Goal: Task Accomplishment & Management: Use online tool/utility

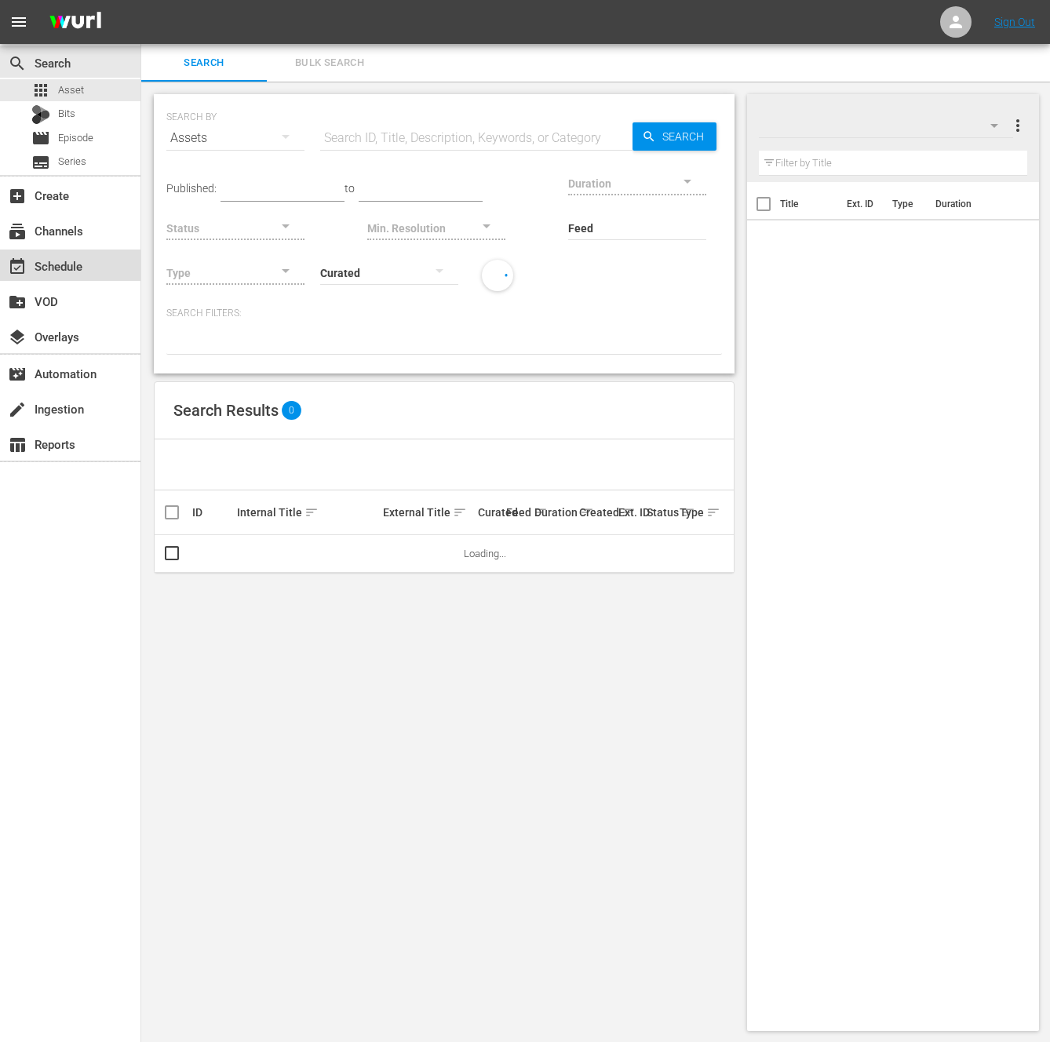
click at [59, 261] on div "event_available Schedule" at bounding box center [44, 264] width 88 height 14
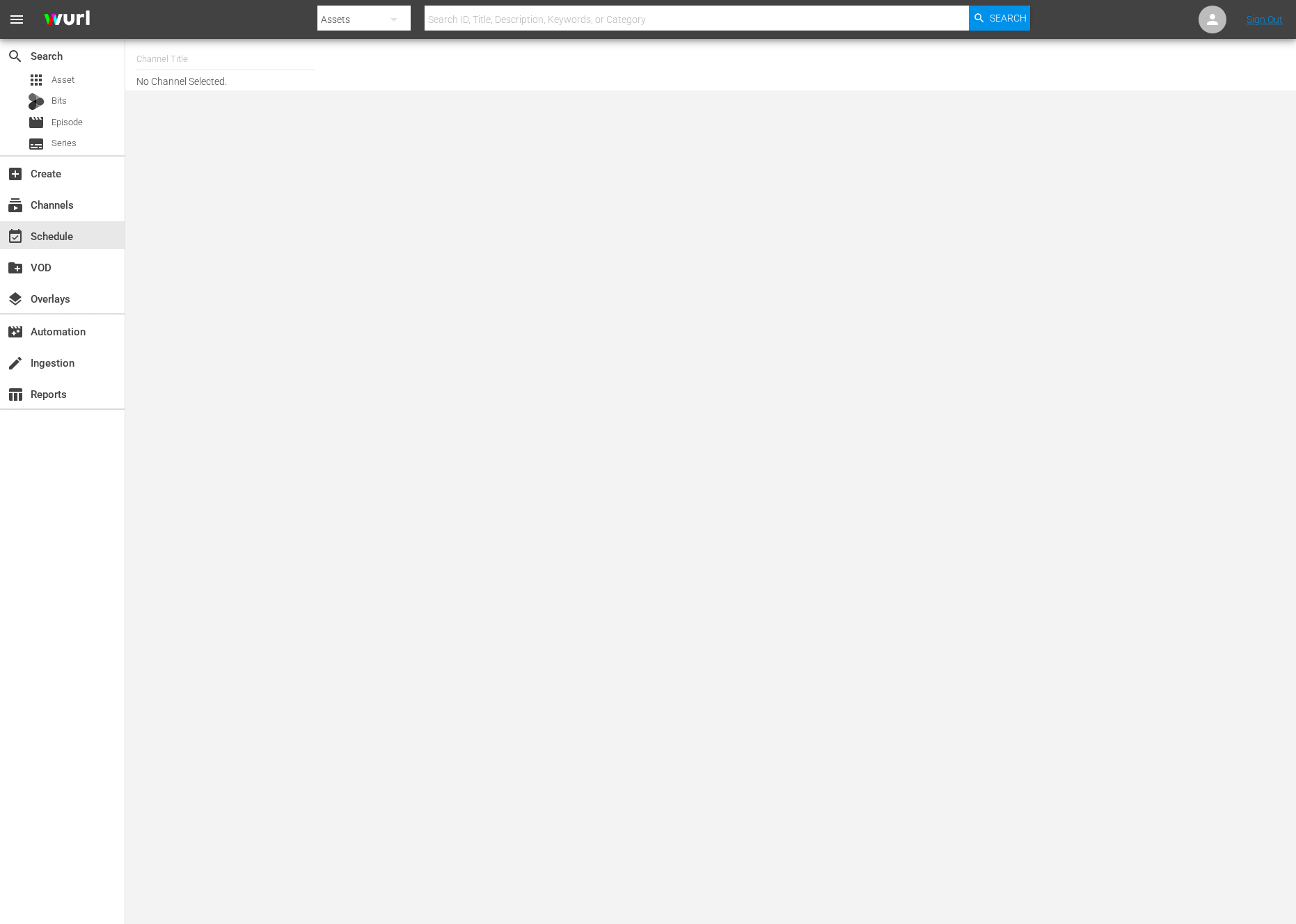
click at [157, 58] on input "text" at bounding box center [225, 59] width 178 height 34
click at [315, 197] on div "NEW KPOP (617 - newidco_newkid_1)" at bounding box center [327, 199] width 361 height 34
type input "NEW KPOP (617 - newidco_newkid_1)"
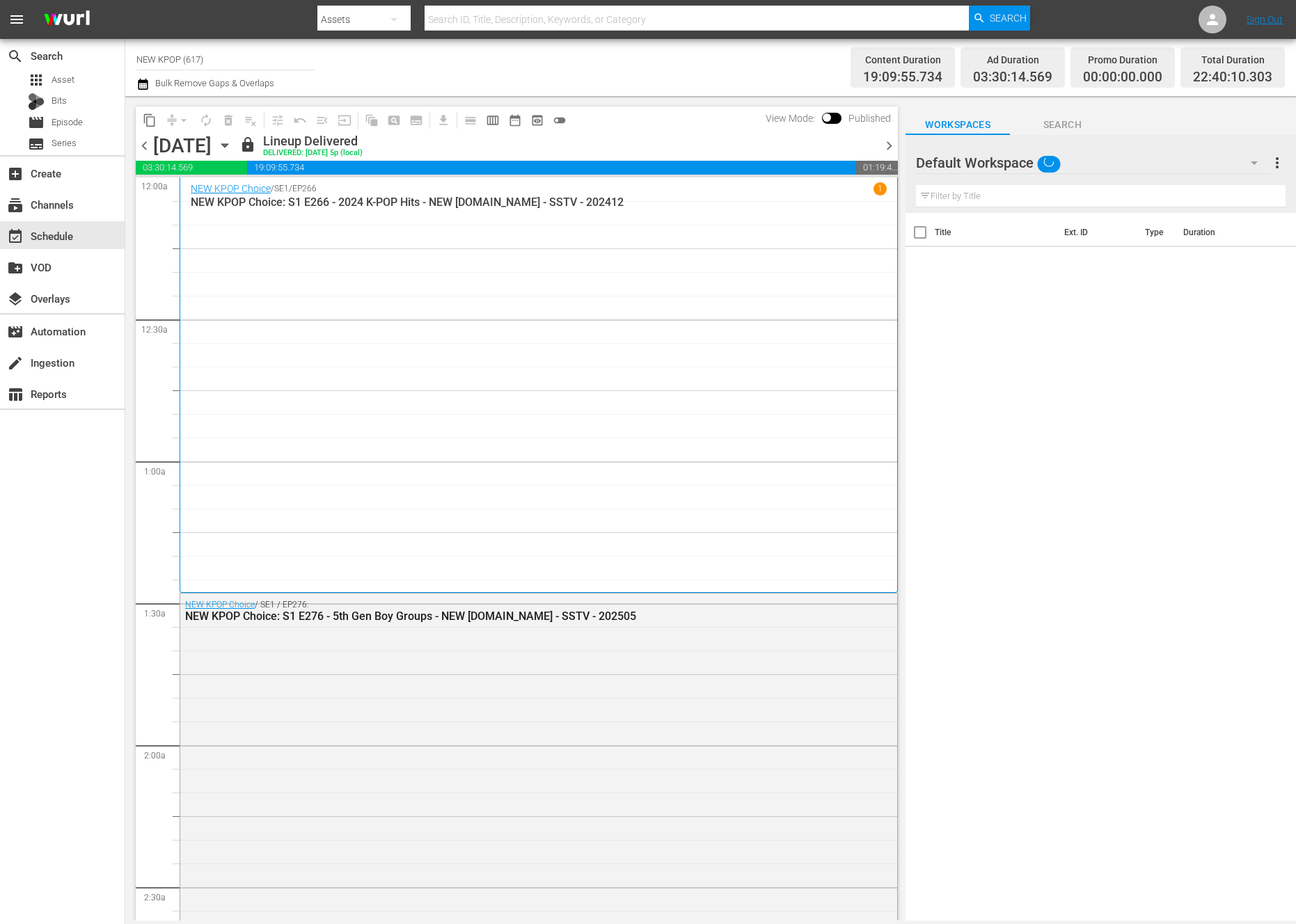
click at [894, 154] on div "chevron_left [DATE] [DATE] lock Lineup Delivered DELIVERED: [DATE] 5p (local) c…" at bounding box center [516, 147] width 762 height 27
click at [891, 136] on div "chevron_left [DATE] [DATE] lock Lineup Delivered DELIVERED: [DATE] 5p (local) c…" at bounding box center [516, 147] width 762 height 27
click at [886, 139] on span "chevron_right" at bounding box center [890, 146] width 18 height 18
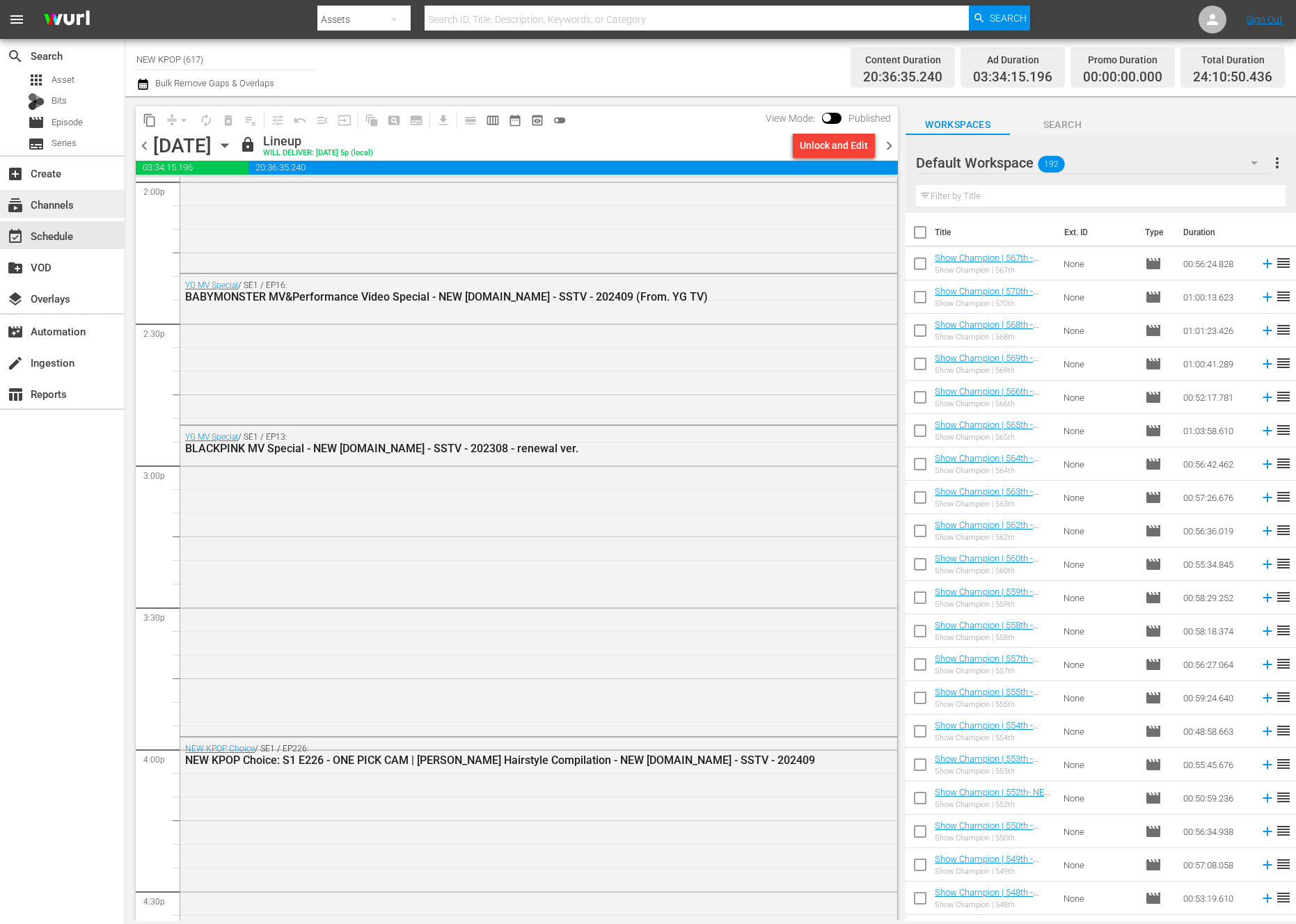
scroll to position [5429, 0]
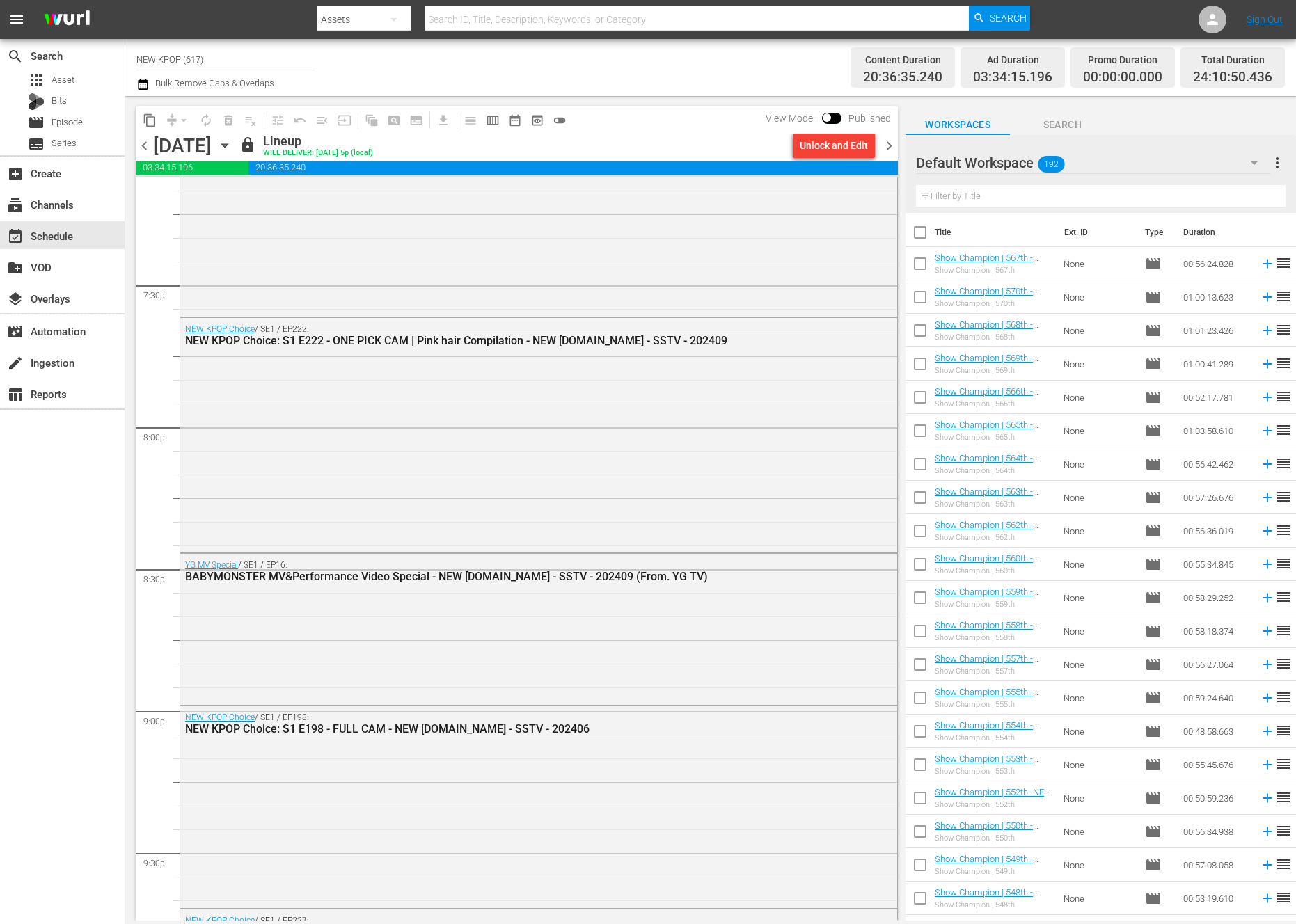
click at [888, 151] on span "chevron_right" at bounding box center [890, 146] width 18 height 18
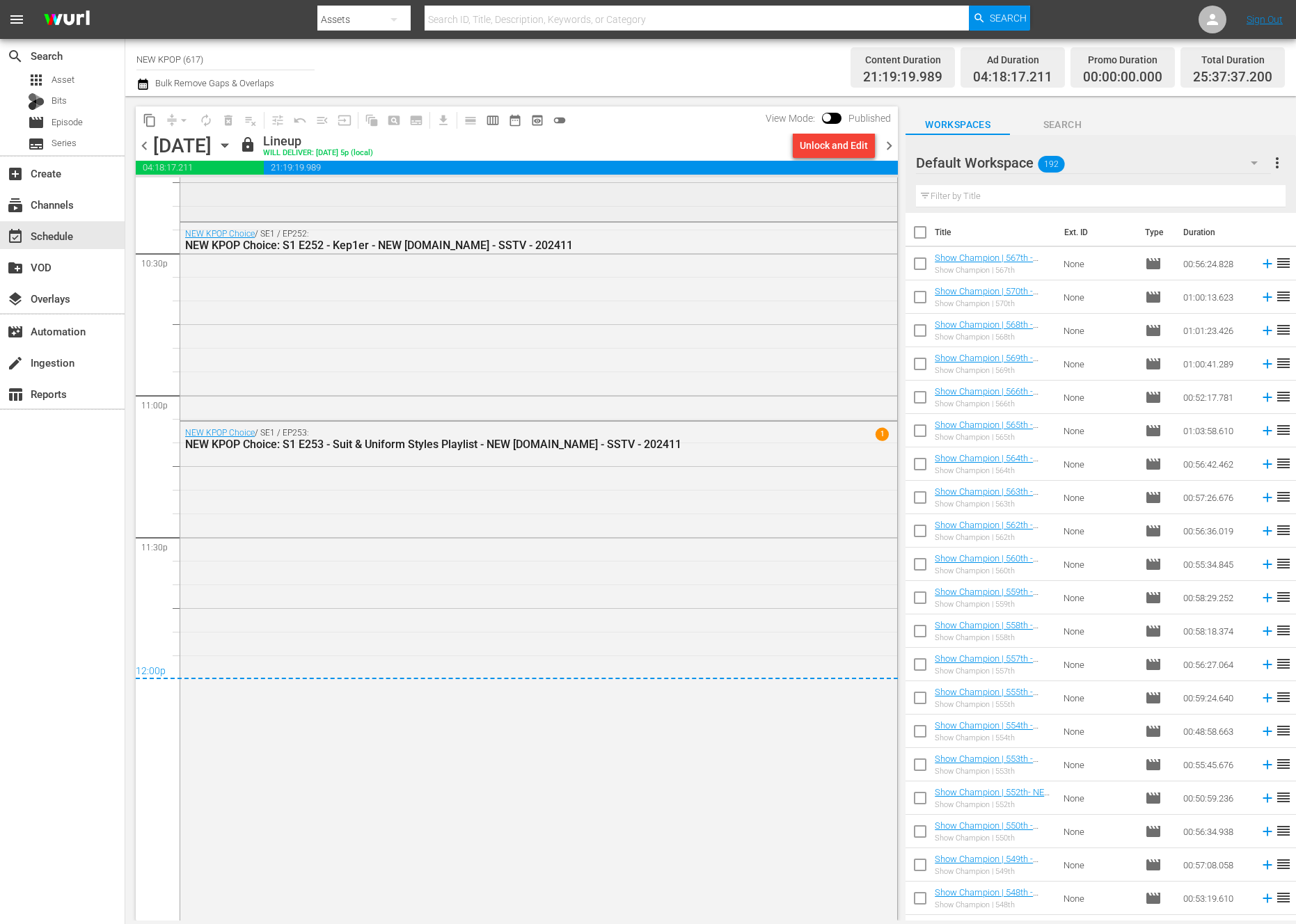
scroll to position [6622, 0]
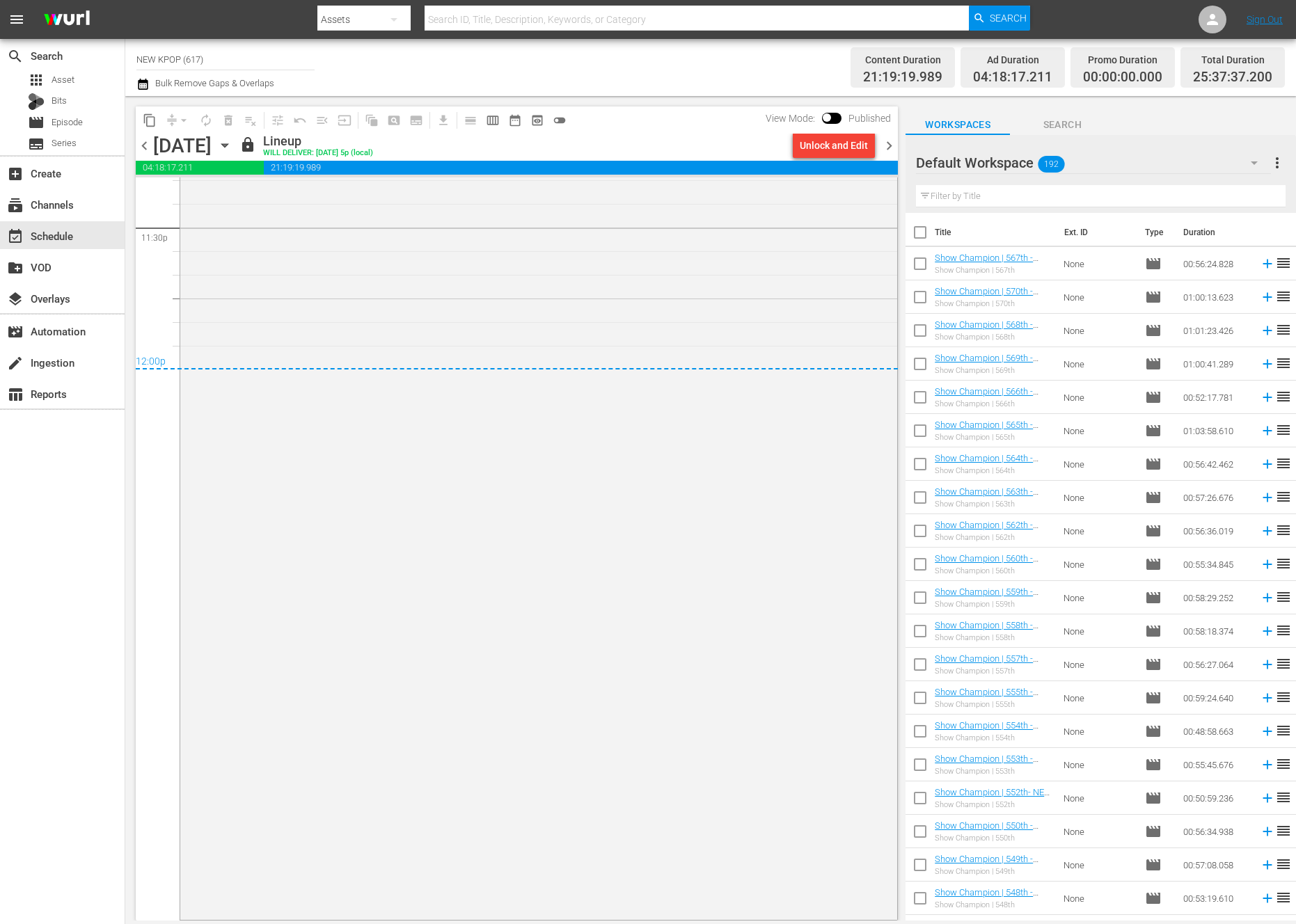
click at [893, 141] on span "chevron_right" at bounding box center [890, 146] width 18 height 18
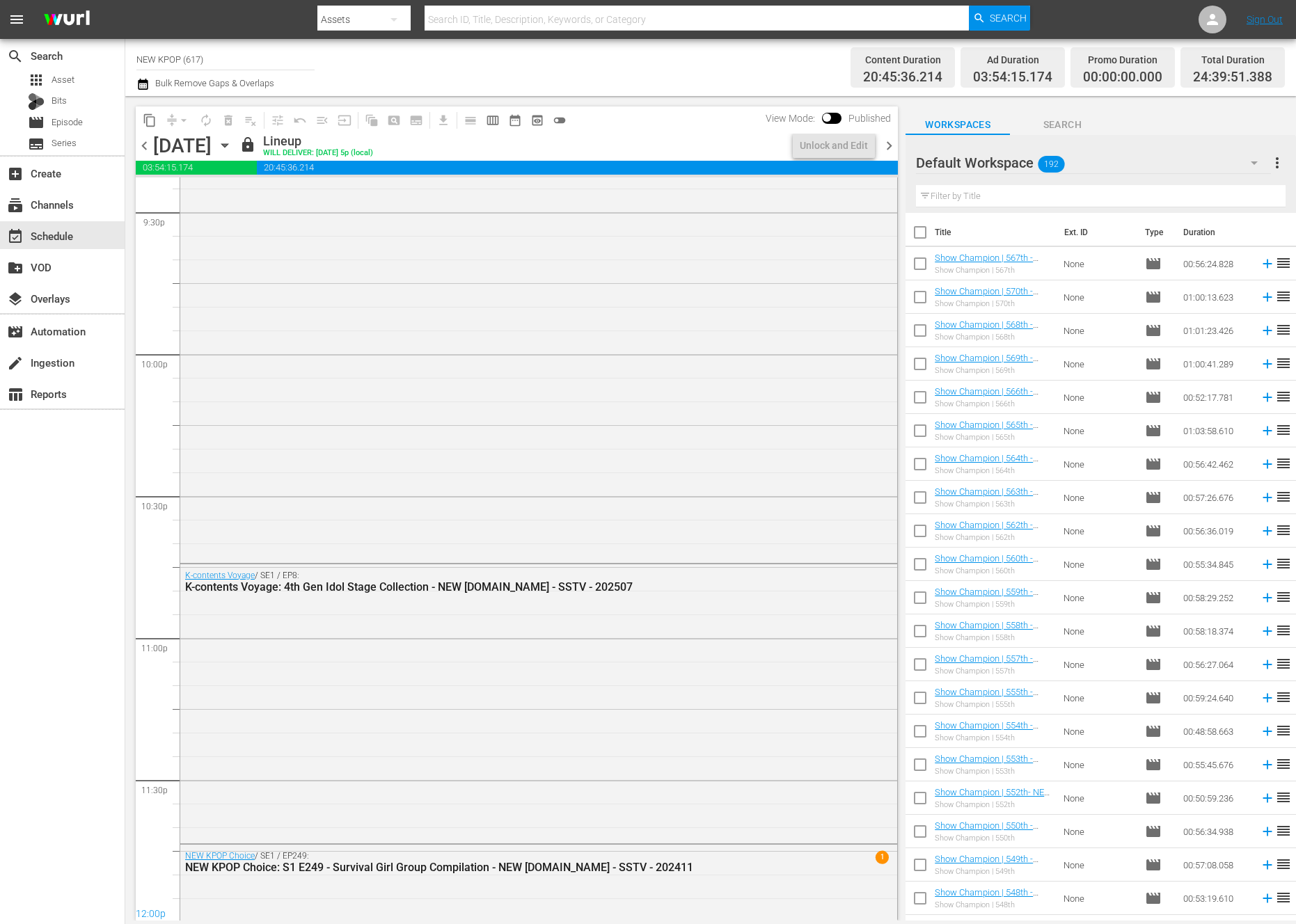
scroll to position [6622, 0]
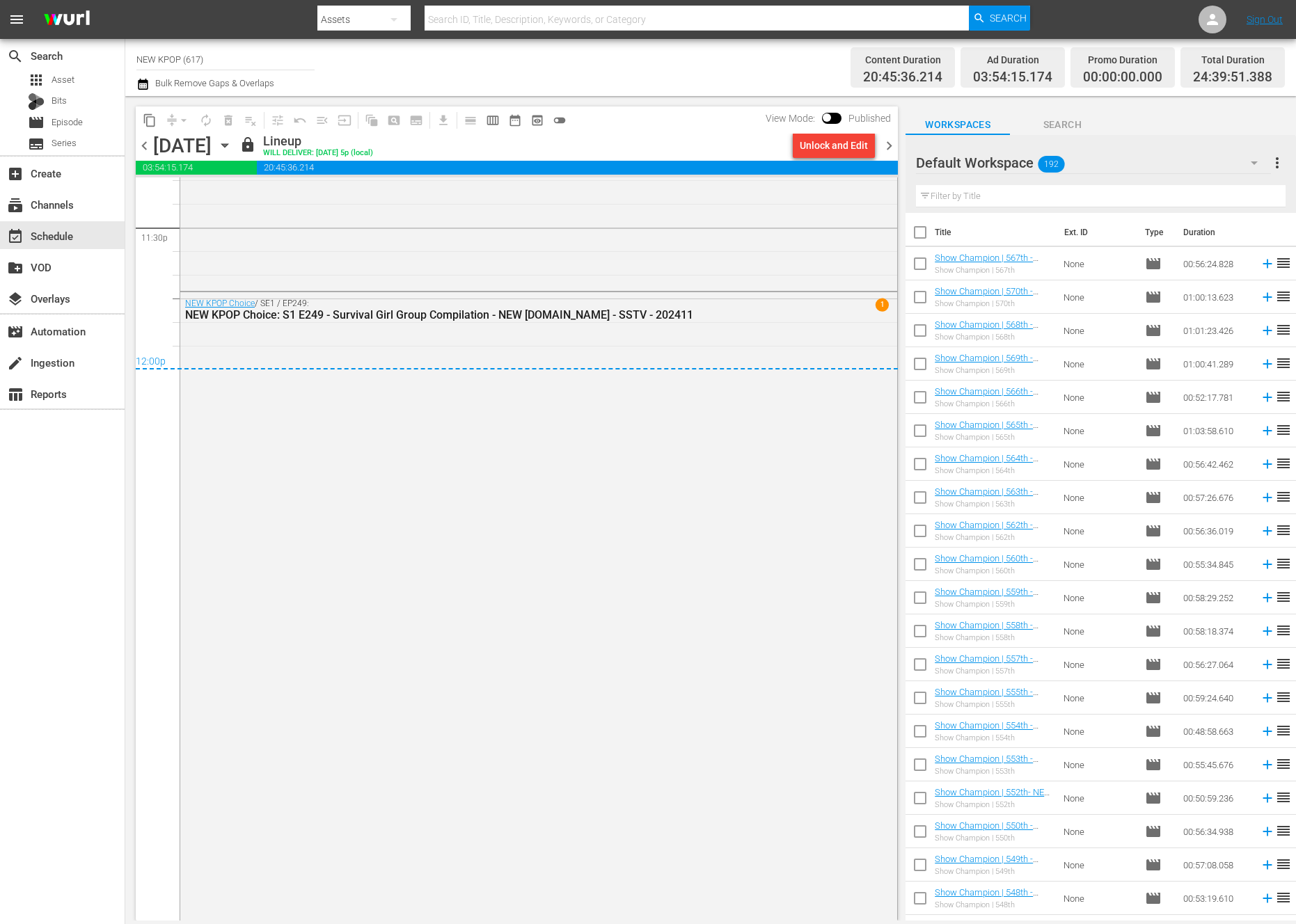
click at [894, 139] on span "chevron_right" at bounding box center [890, 146] width 18 height 18
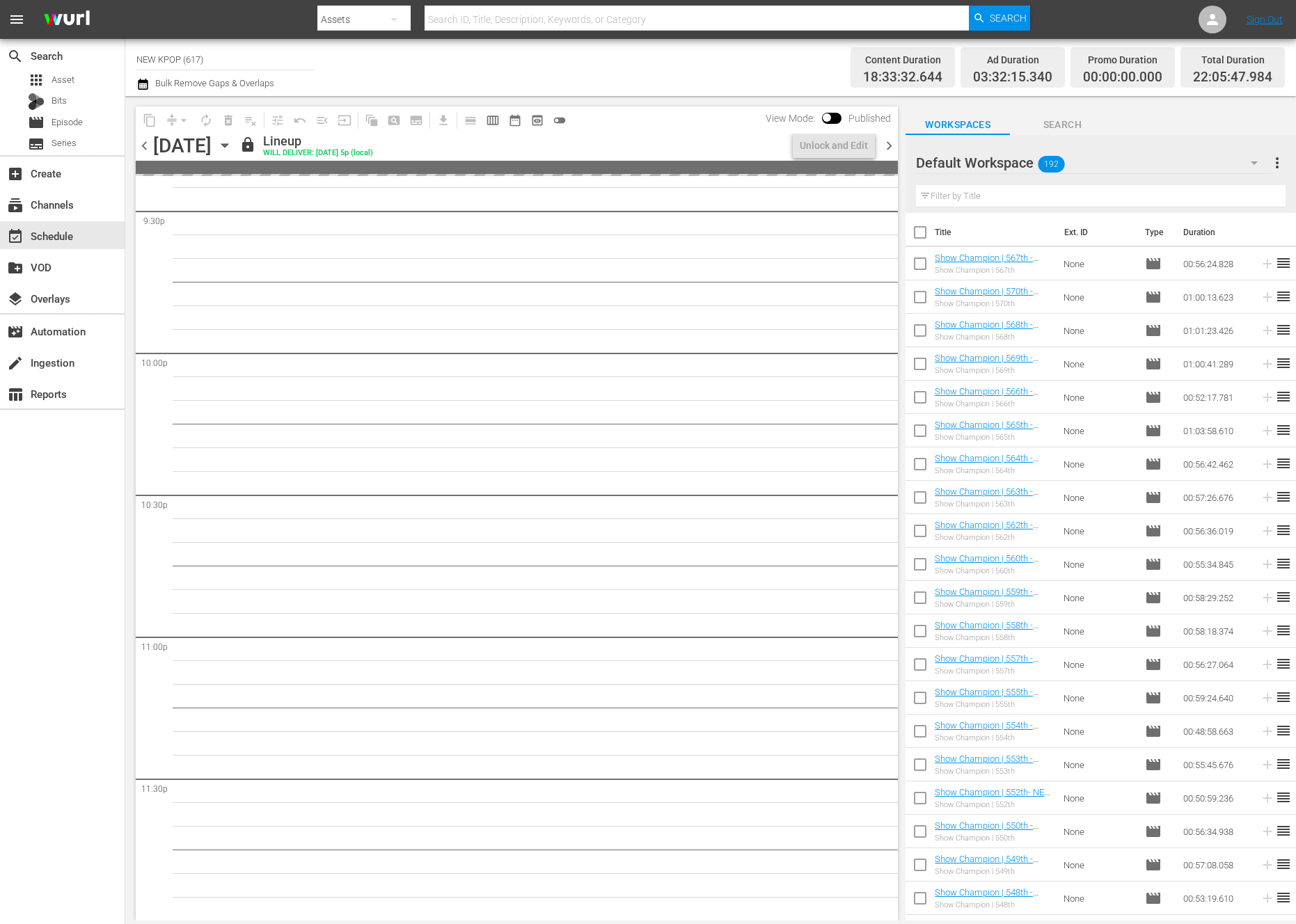
scroll to position [6270, 0]
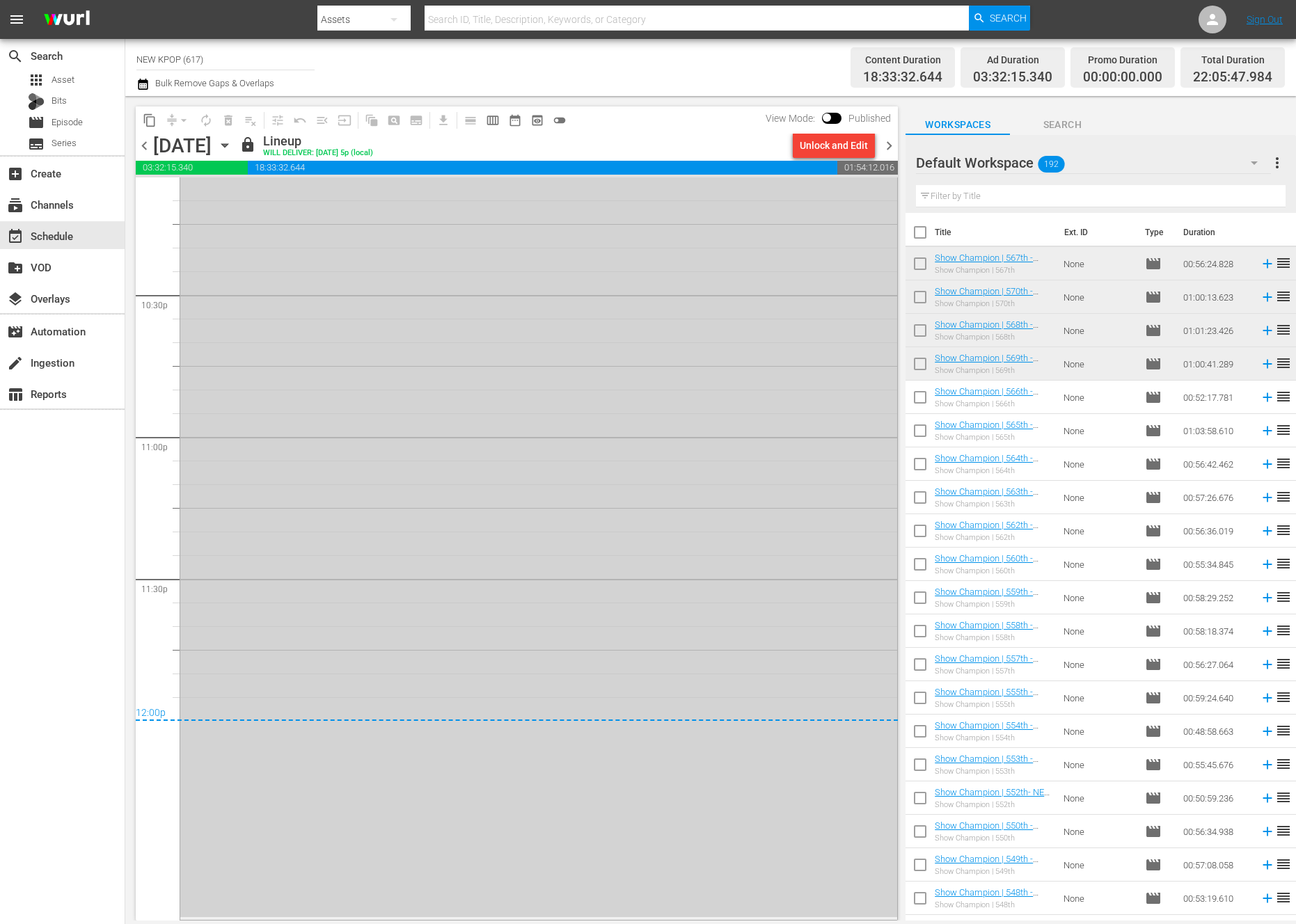
click at [733, 392] on div "NEW KPOP Choice / SE1 / EP246: NEW KPOP Choice: S1 E246 - Essential Dope & Groo…" at bounding box center [538, 174] width 717 height 1485
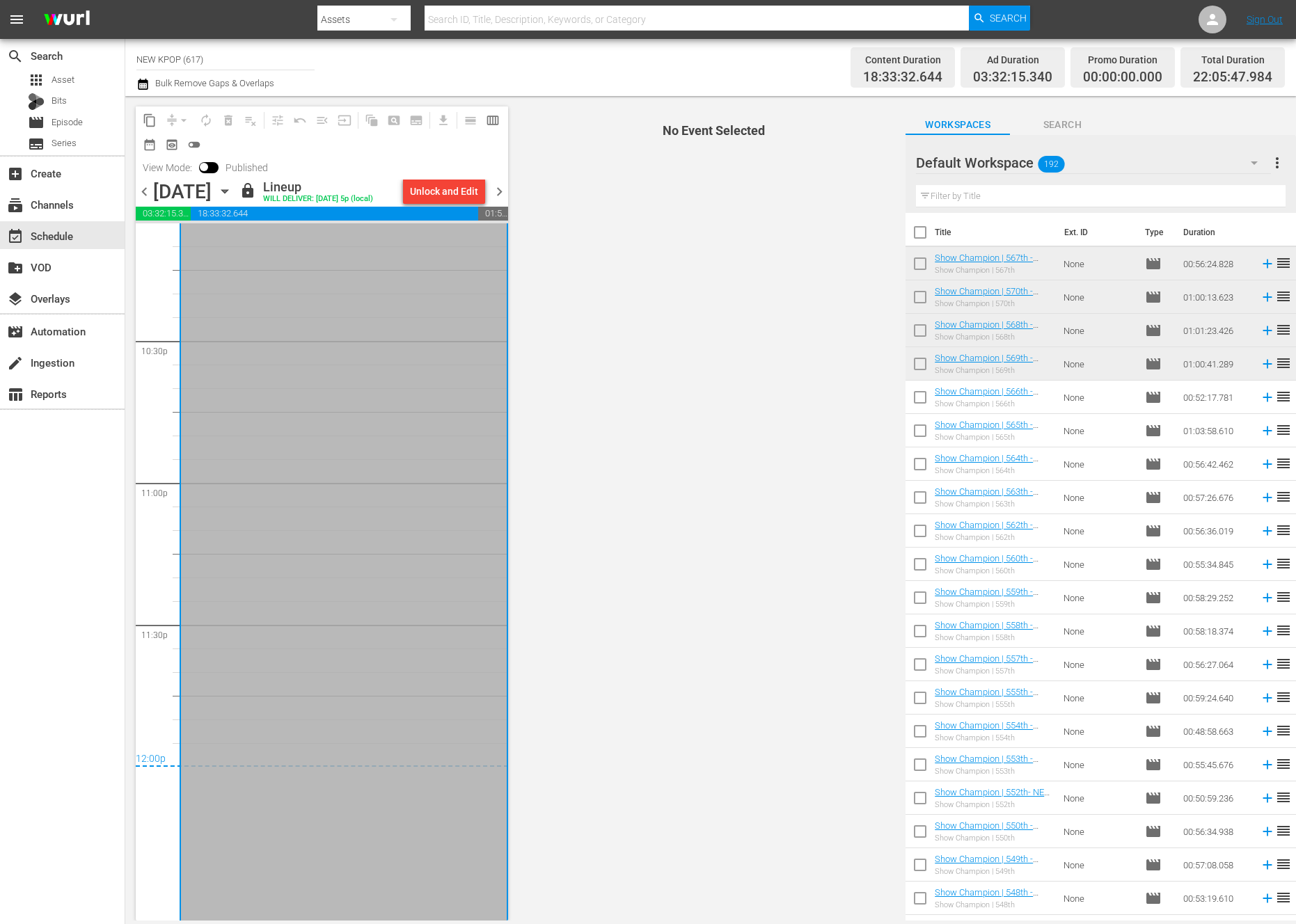
scroll to position [6315, 0]
click at [499, 186] on span "chevron_right" at bounding box center [499, 192] width 18 height 18
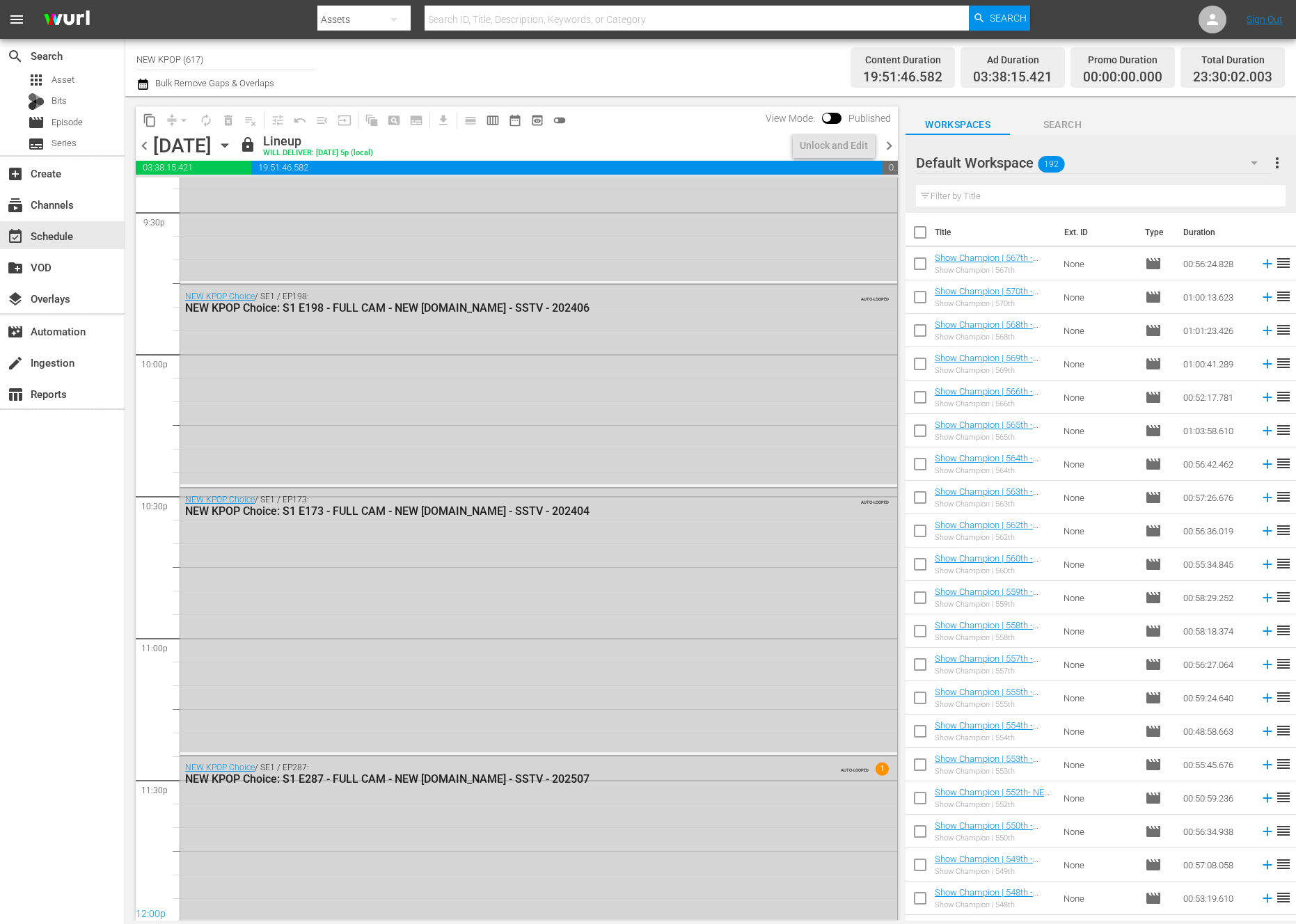
scroll to position [6128, 0]
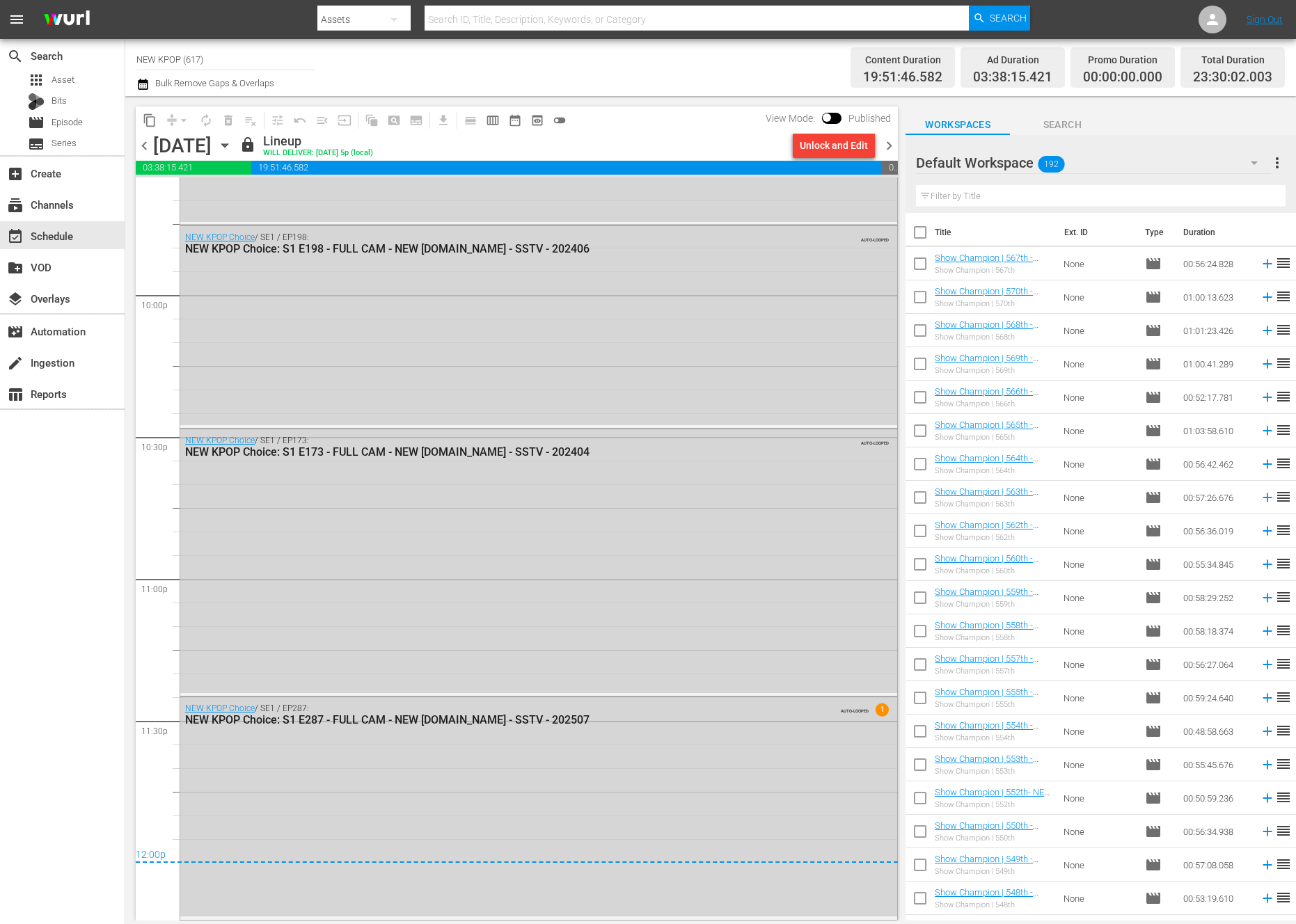
click at [884, 150] on span "chevron_right" at bounding box center [890, 146] width 18 height 18
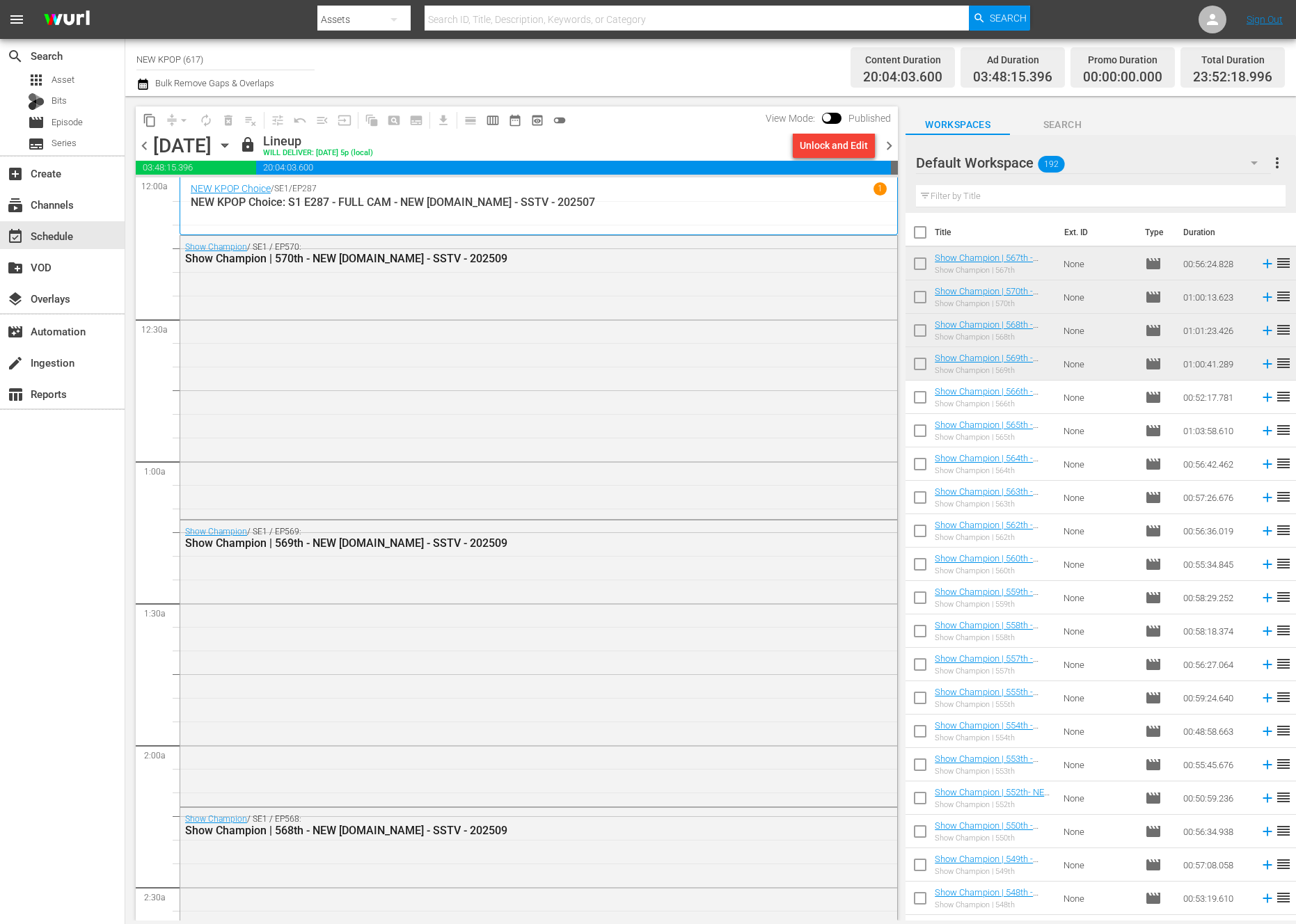
click at [884, 147] on span "chevron_right" at bounding box center [890, 146] width 18 height 18
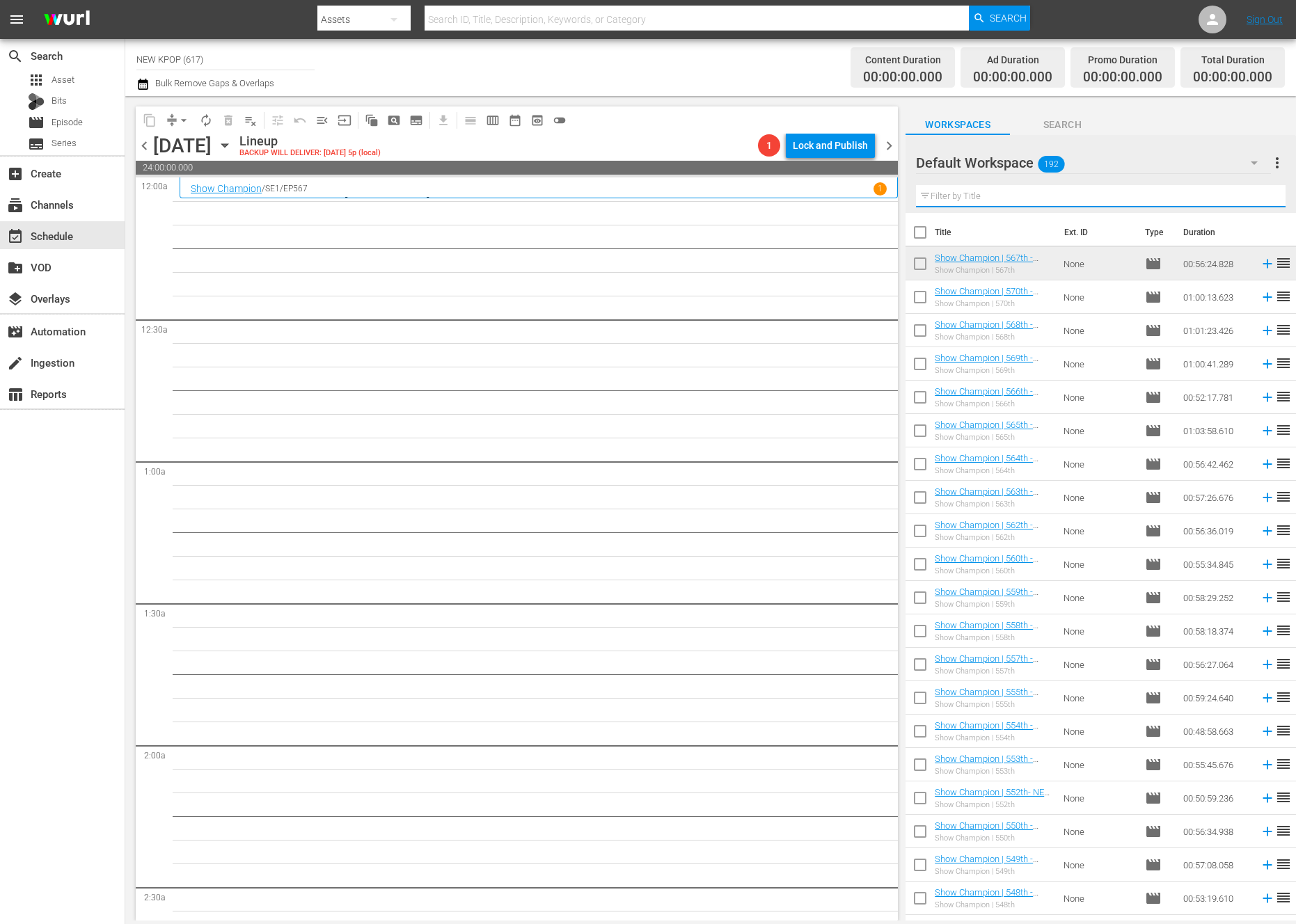
click at [941, 200] on input "text" at bounding box center [1101, 196] width 370 height 22
click at [941, 301] on div "Show Champion | 570th" at bounding box center [994, 303] width 118 height 9
click at [941, 216] on th "Ext. ID" at bounding box center [1096, 232] width 80 height 39
click at [941, 205] on input "text" at bounding box center [1101, 196] width 370 height 22
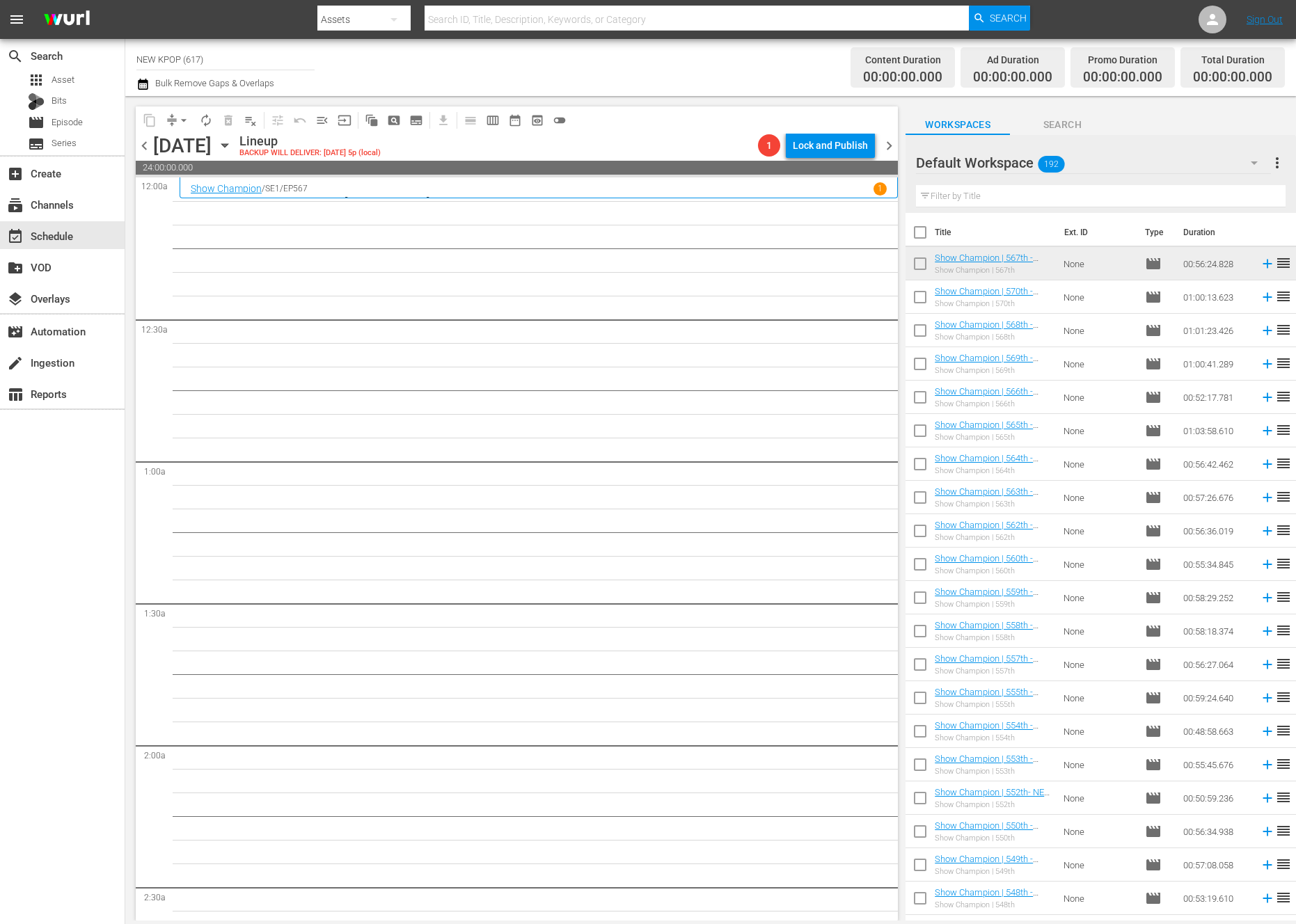
click at [135, 149] on div "content_copy compress arrow_drop_down autorenew_outlined delete_forever_outline…" at bounding box center [513, 508] width 776 height 825
click at [141, 149] on span "chevron_left" at bounding box center [145, 146] width 18 height 18
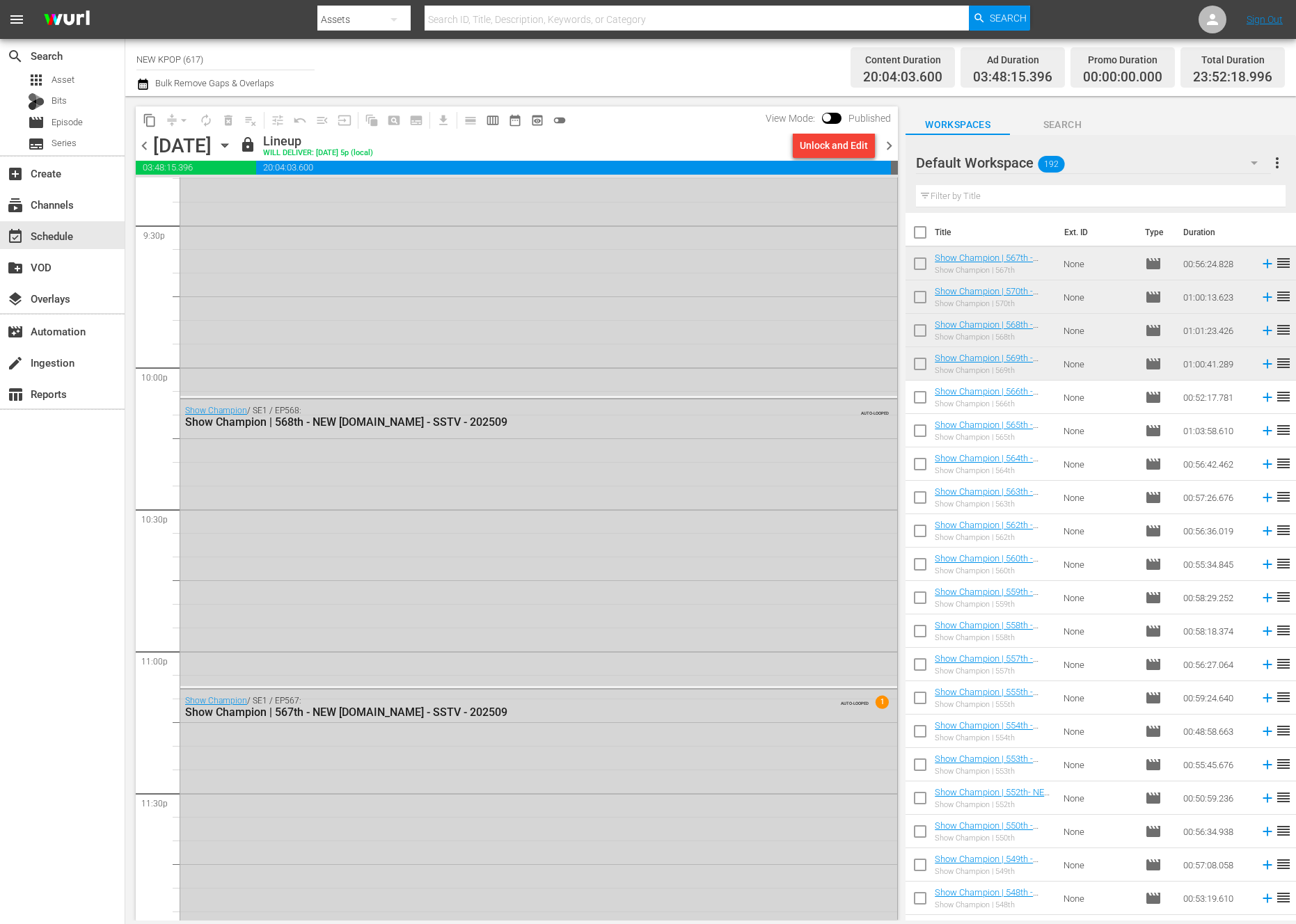
scroll to position [6092, 0]
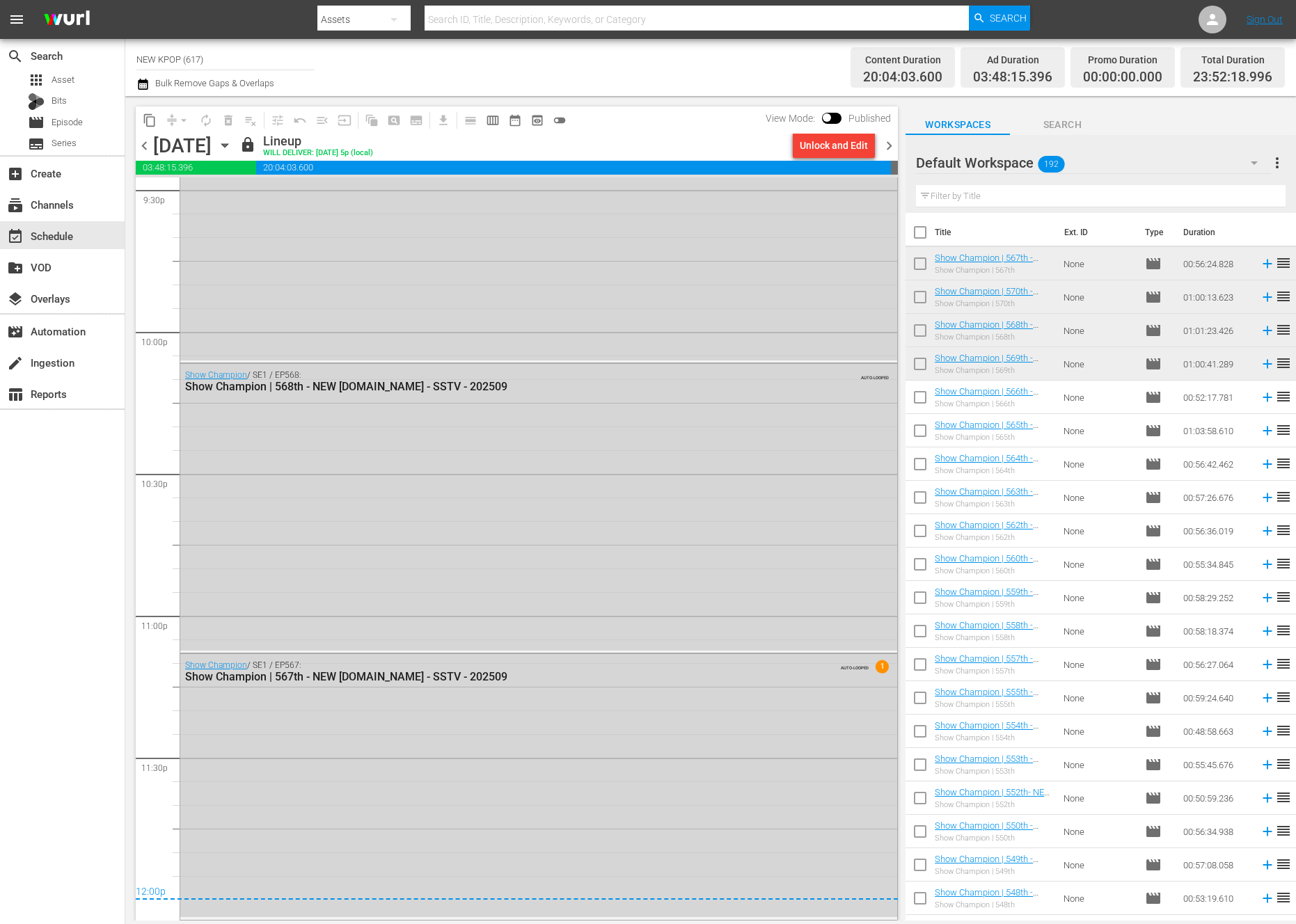
click at [899, 142] on div "content_copy compress arrow_drop_down autorenew_outlined delete_forever_outline…" at bounding box center [513, 508] width 776 height 825
click at [891, 147] on span "chevron_right" at bounding box center [890, 146] width 18 height 18
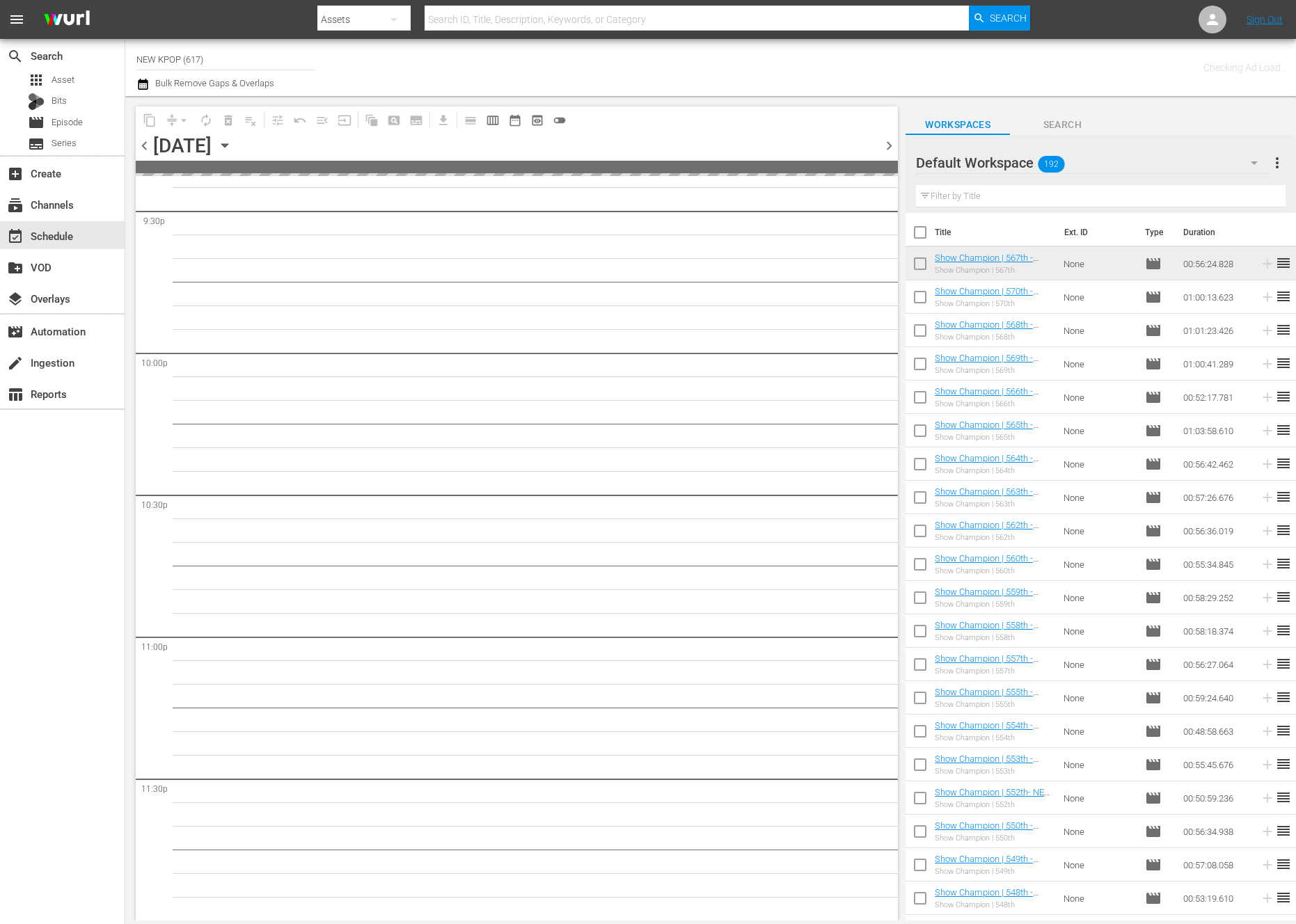
scroll to position [6070, 0]
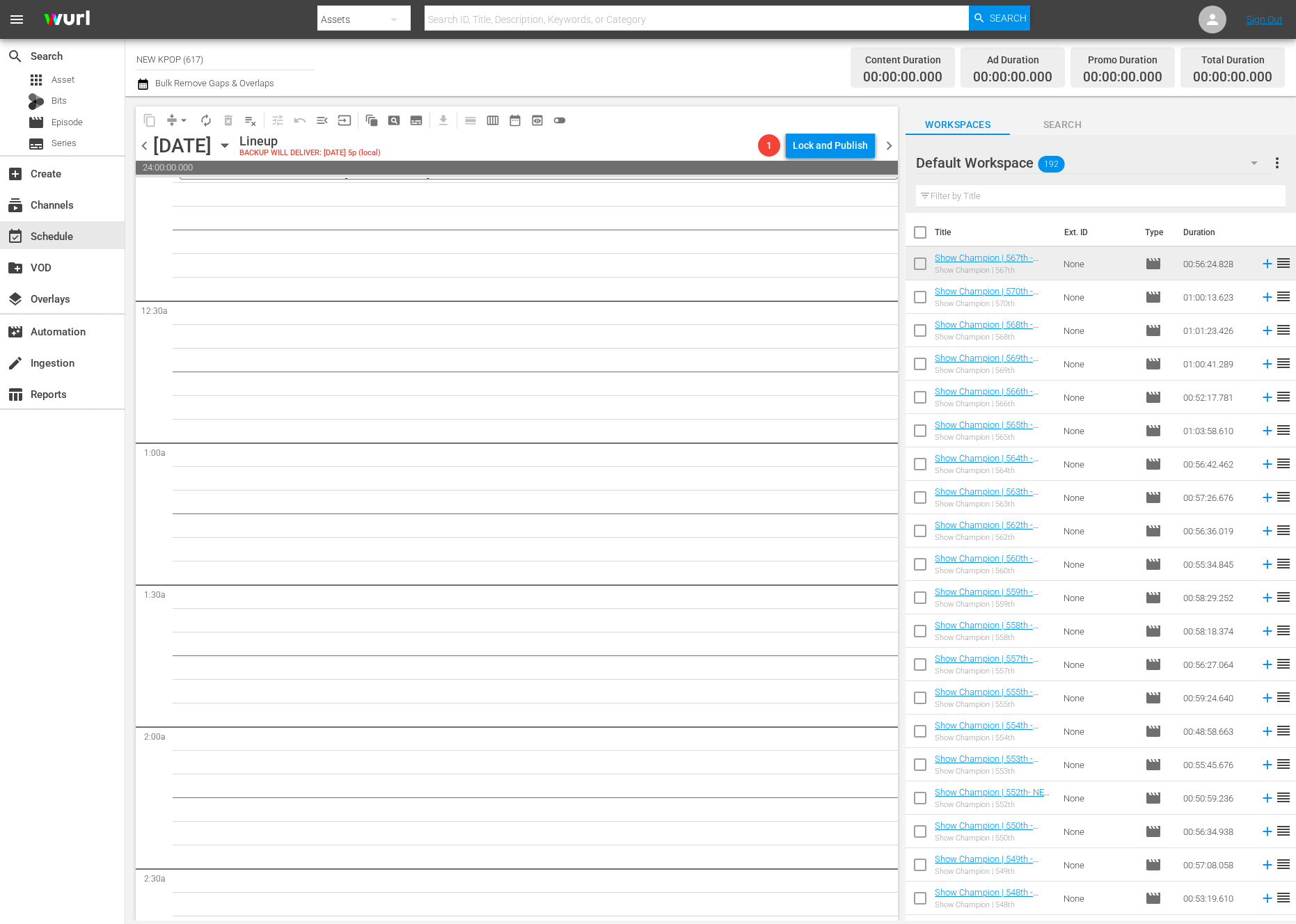
scroll to position [0, 0]
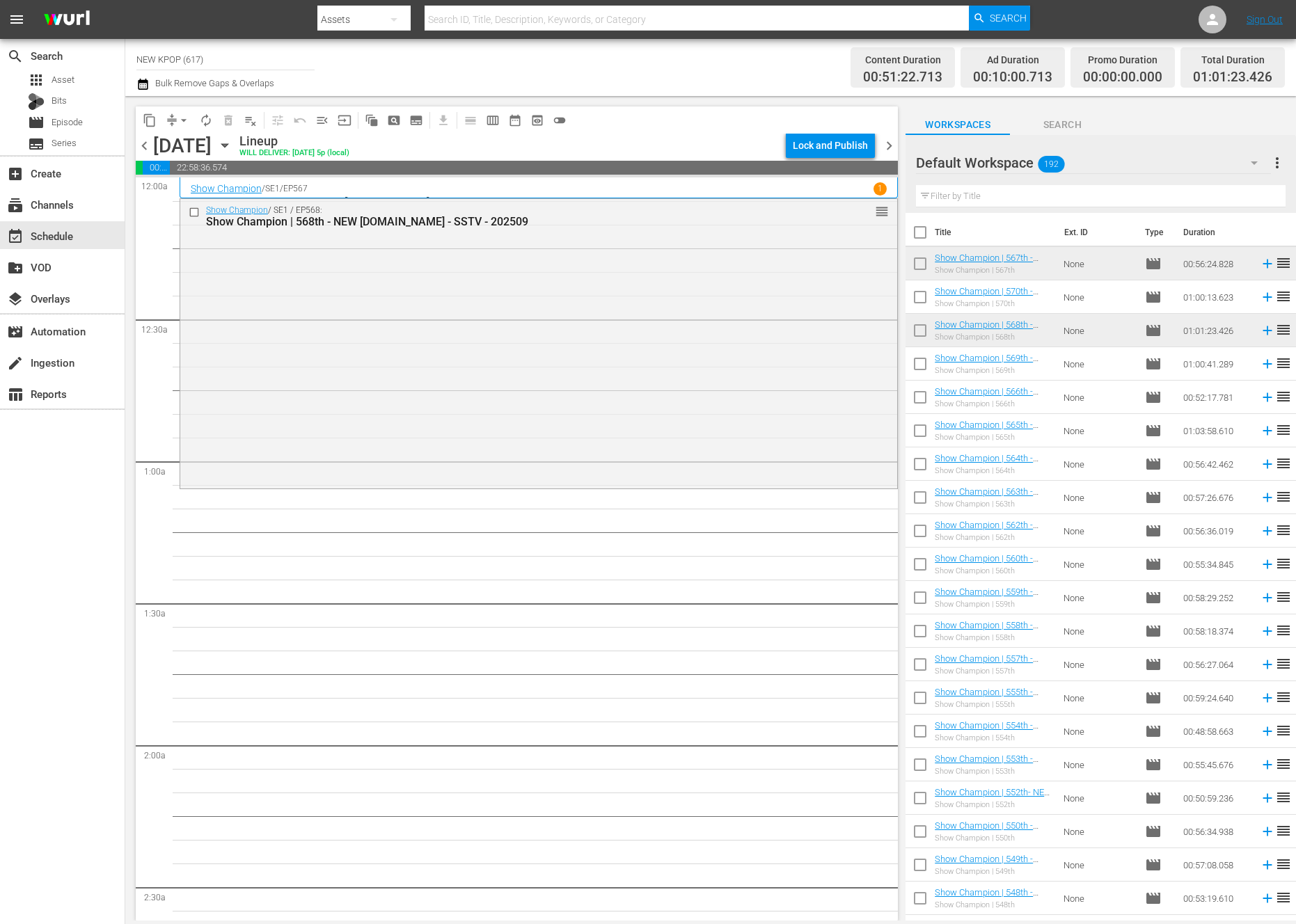
click at [329, 439] on div "Show Champion / SE1 / EP568: Show Champion | 568th - NEW [DOMAIN_NAME] - SSTV -…" at bounding box center [538, 341] width 717 height 286
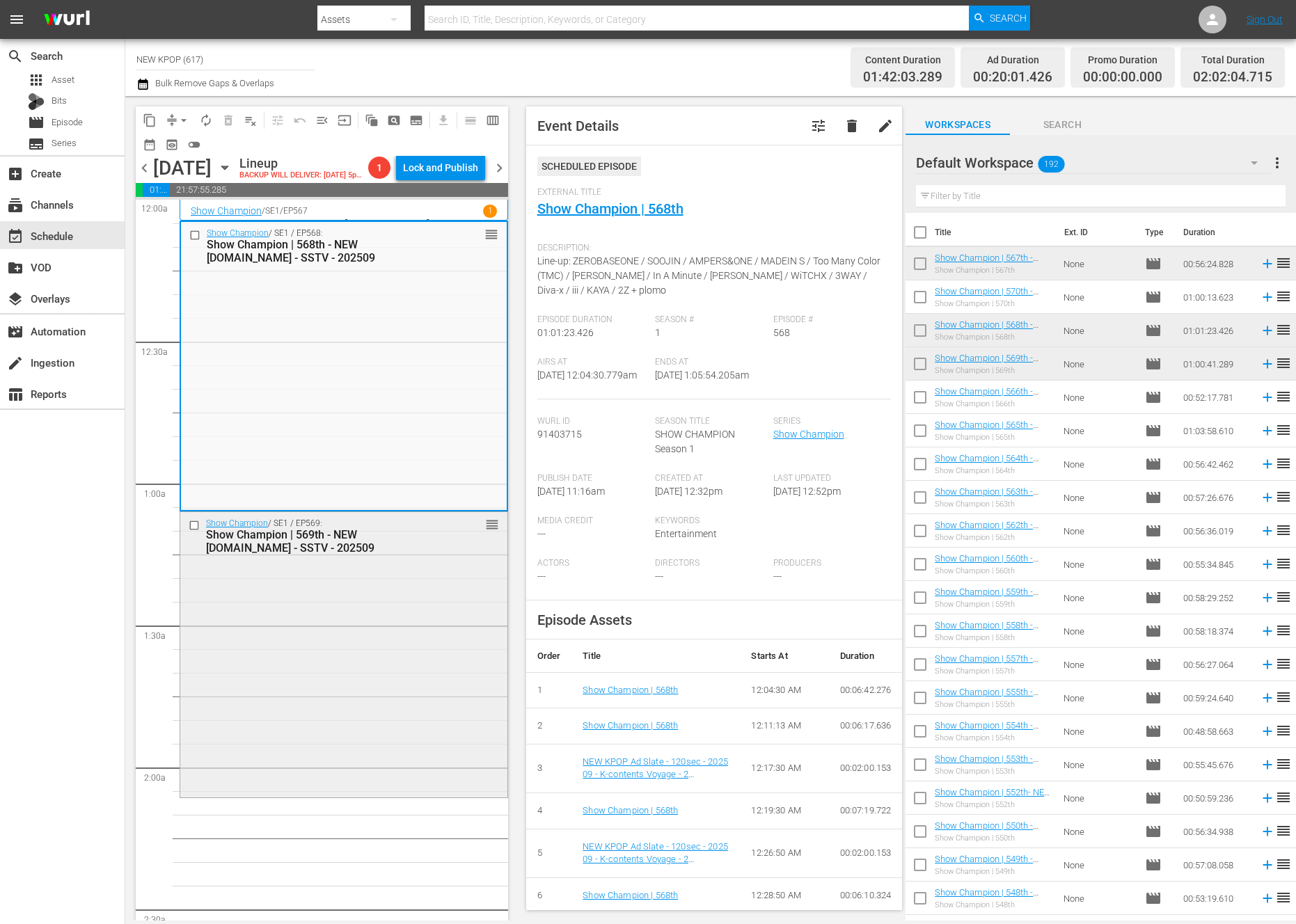
click at [245, 697] on div "Show Champion / SE1 / EP569: Show Champion | 569th - NEW [DOMAIN_NAME] - SSTV -…" at bounding box center [343, 654] width 327 height 283
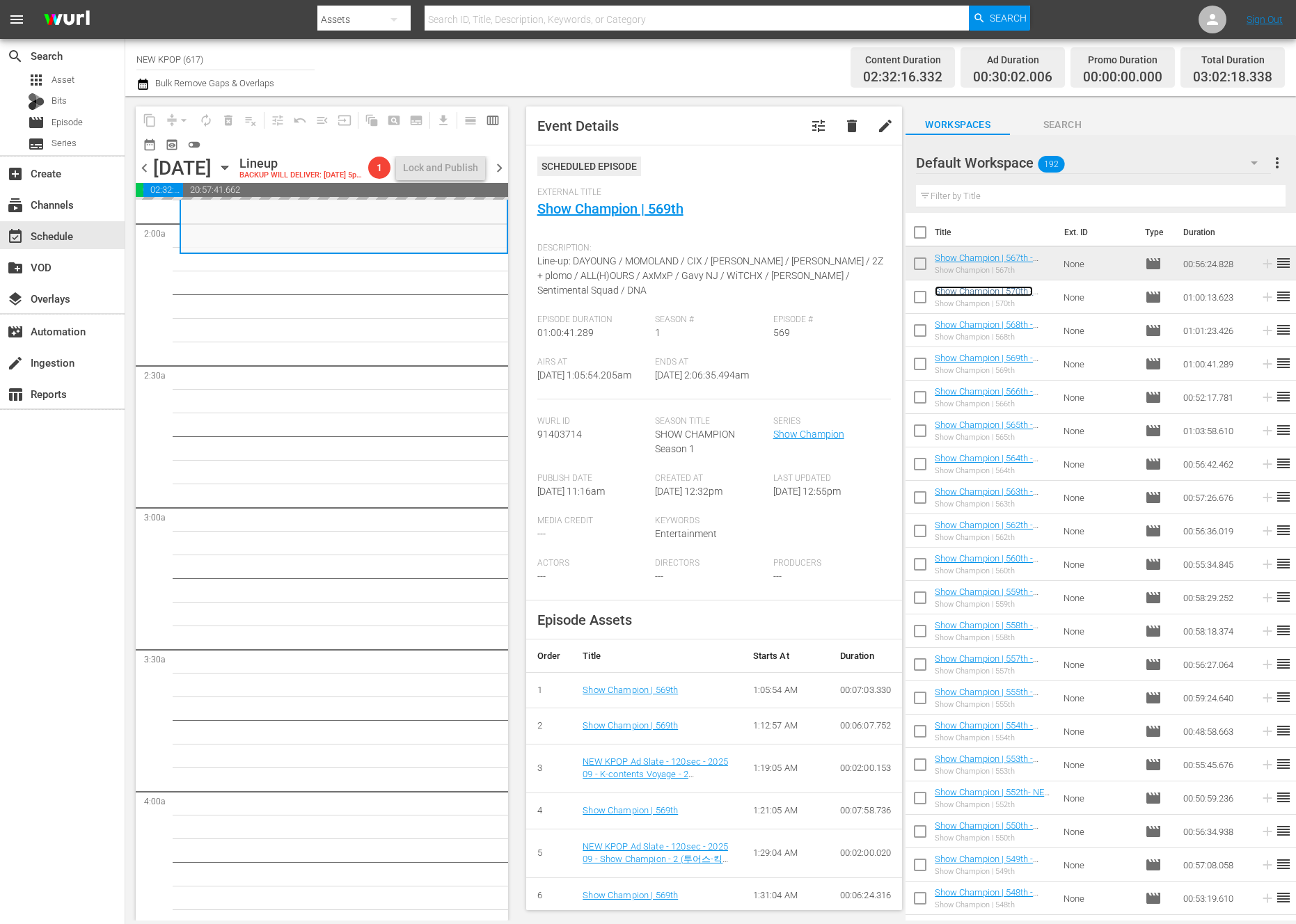
scroll to position [287, 0]
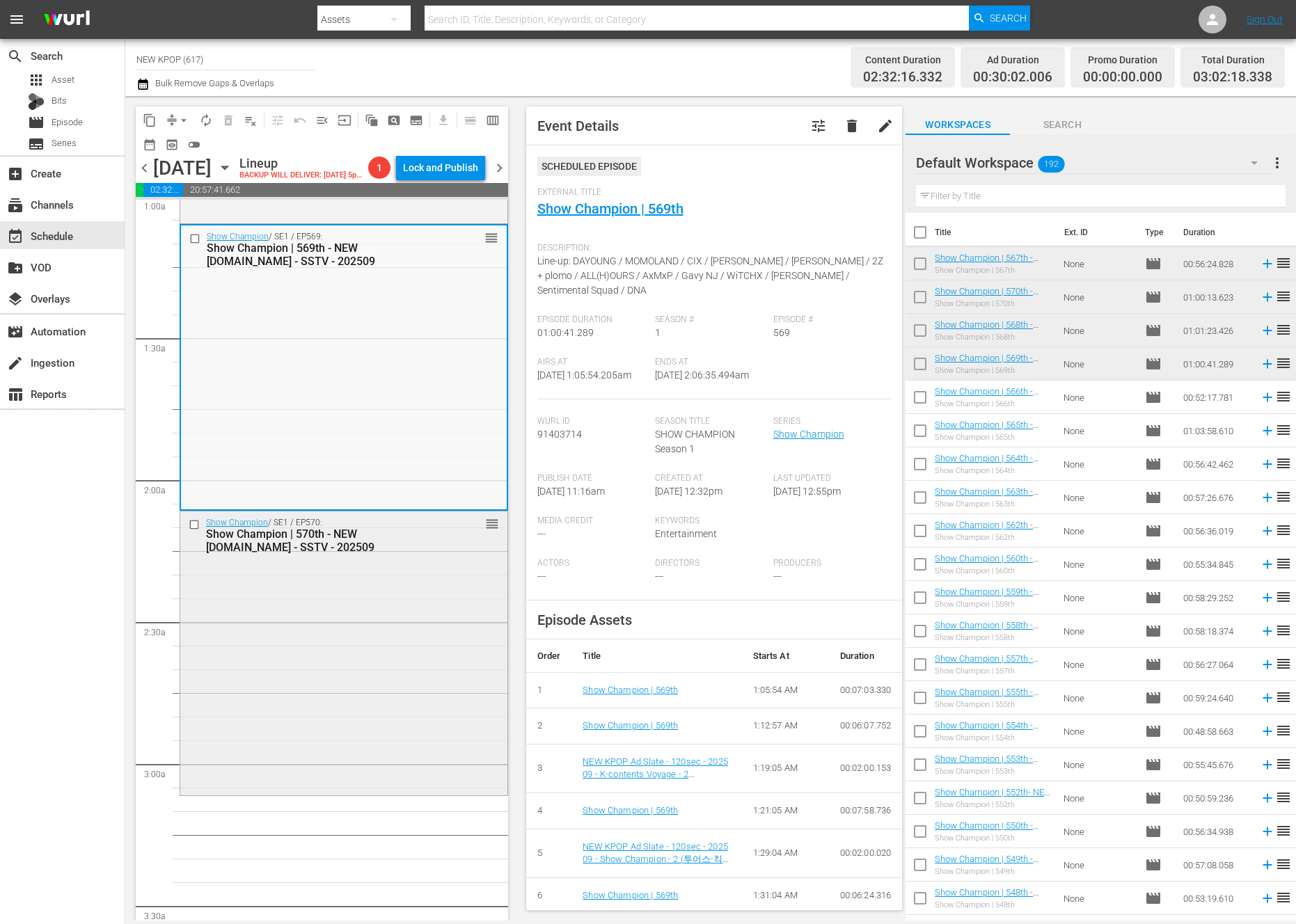
click at [349, 648] on div "Show Champion / SE1 / EP570: Show Champion | 570th - NEW [DOMAIN_NAME] - SSTV -…" at bounding box center [343, 652] width 327 height 281
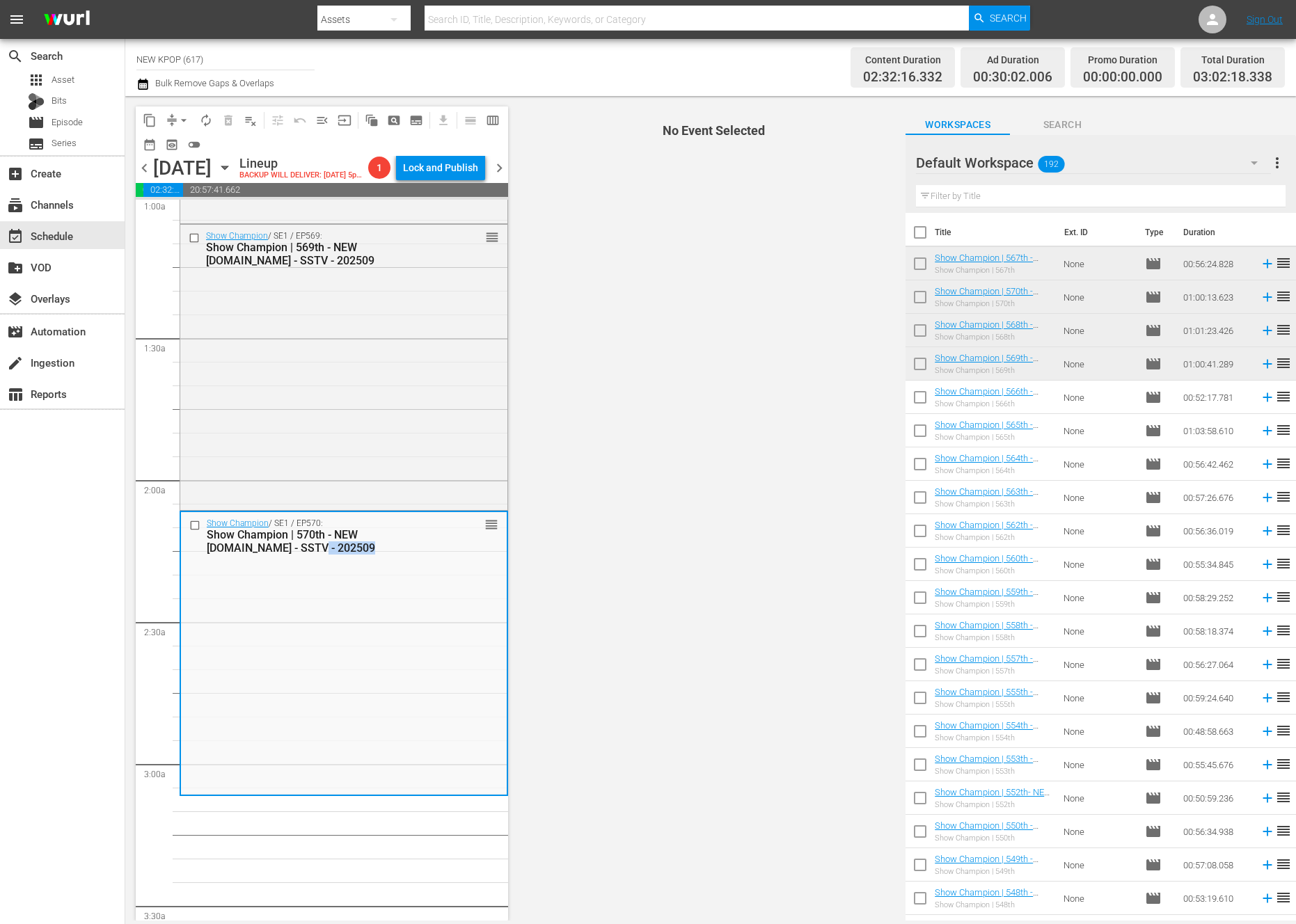
click at [349, 648] on div "Show Champion / SE1 / EP570: Show Champion | 570th - NEW [DOMAIN_NAME] - SSTV -…" at bounding box center [343, 653] width 326 height 281
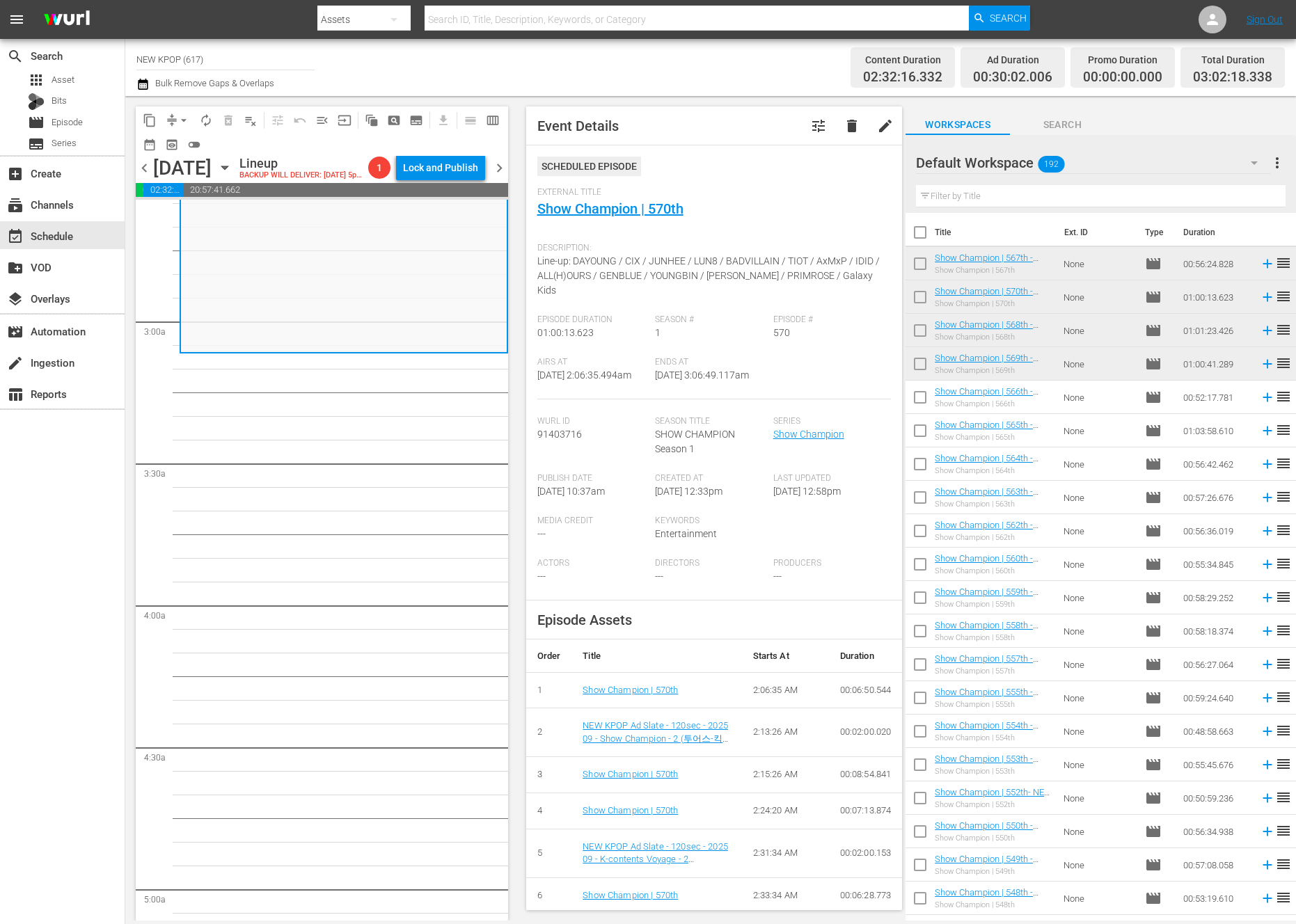
scroll to position [725, 0]
click at [941, 196] on input "text" at bounding box center [1101, 196] width 370 height 22
type input "s"
